Goal: Register for event/course

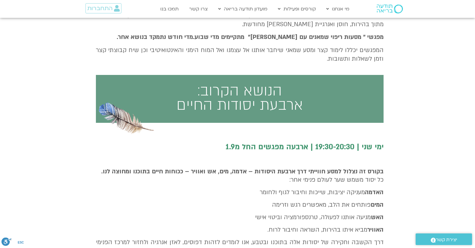
scroll to position [208, 0]
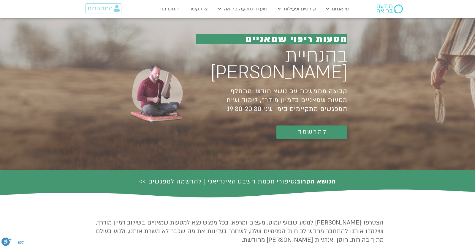
click at [309, 129] on link "להרשמה" at bounding box center [311, 131] width 71 height 13
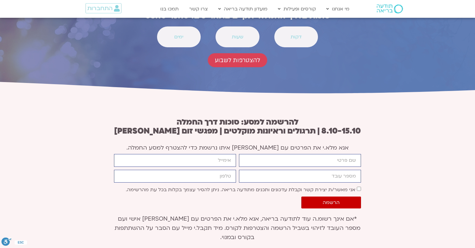
scroll to position [2171, 0]
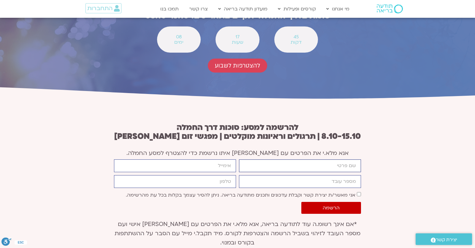
click at [306, 159] on input "firstname" at bounding box center [300, 165] width 122 height 13
click at [305, 159] on input "firstname" at bounding box center [300, 165] width 122 height 13
click at [285, 159] on input "firstname" at bounding box center [300, 165] width 122 height 13
click at [288, 159] on div "firstname email מספר עובד cellphone אישור דיוור אני מאשר/ת יצירת קשר וקבלת עדכו…" at bounding box center [237, 187] width 250 height 57
drag, startPoint x: 288, startPoint y: 115, endPoint x: 294, endPoint y: 119, distance: 6.6
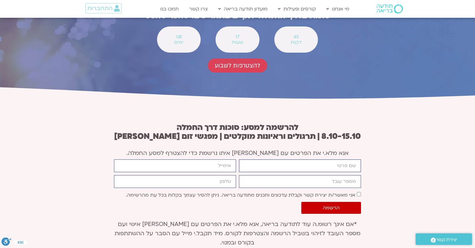
click at [288, 159] on input "firstname" at bounding box center [300, 165] width 122 height 13
click at [346, 159] on input "firstname" at bounding box center [300, 165] width 122 height 13
type input "יונתן"
click at [204, 159] on input "email" at bounding box center [175, 165] width 122 height 13
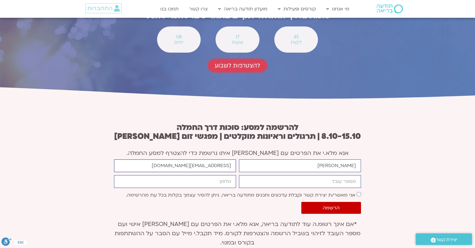
type input "yonatanrf3@gmail.com"
click at [272, 175] on input "מספר עובד" at bounding box center [300, 181] width 122 height 13
type input "6904636"
click at [210, 175] on input "cellphone" at bounding box center [175, 181] width 122 height 13
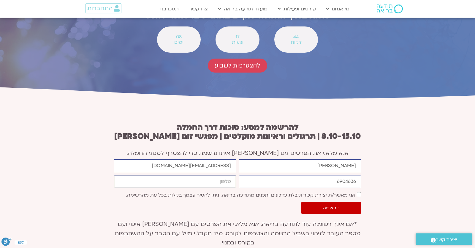
click at [210, 175] on input "cellphone" at bounding box center [175, 181] width 122 height 13
type input "0546099041"
click at [222, 191] on label "אני מאשר/ת יצירת קשר וקבלת עדכונים ותכנים מתודעה בריאה. ניתן להסיר עצמך בקלות ב…" at bounding box center [240, 194] width 229 height 7
click at [223, 191] on label "אני מאשר/ת יצירת קשר וקבלת עדכונים ותכנים מתודעה בריאה. ניתן להסיר עצמך בקלות ב…" at bounding box center [240, 194] width 229 height 7
click at [224, 191] on label "אני מאשר/ת יצירת קשר וקבלת עדכונים ותכנים מתודעה בריאה. ניתן להסיר עצמך בקלות ב…" at bounding box center [240, 194] width 229 height 7
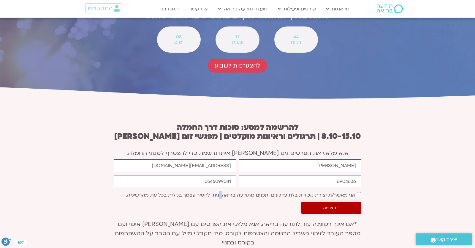
click at [325, 205] on span "הרשמה" at bounding box center [331, 207] width 17 height 5
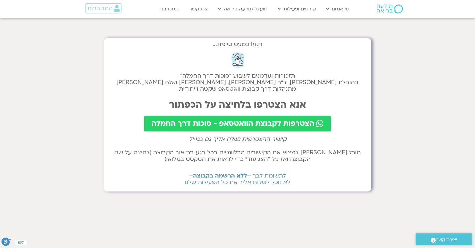
click at [192, 124] on span "הצטרפות לקבוצת הוואטסאפ - סוכות דרך החמלה" at bounding box center [232, 123] width 163 height 8
click at [118, 8] on icon at bounding box center [117, 8] width 6 height 7
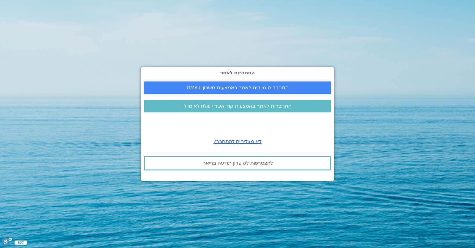
click at [216, 85] on span "התחברות מיידית לאתר באמצעות חשבון GMAIL" at bounding box center [238, 87] width 102 height 5
